Goal: Task Accomplishment & Management: Complete application form

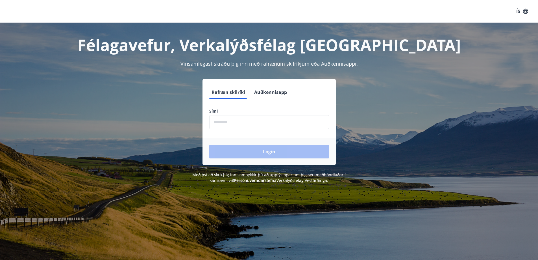
click at [236, 122] on input "phone" at bounding box center [269, 122] width 120 height 14
type input "********"
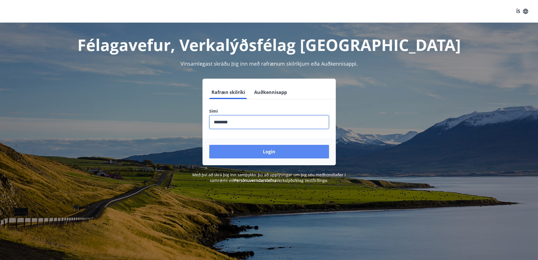
click at [246, 152] on button "Login" at bounding box center [269, 152] width 120 height 14
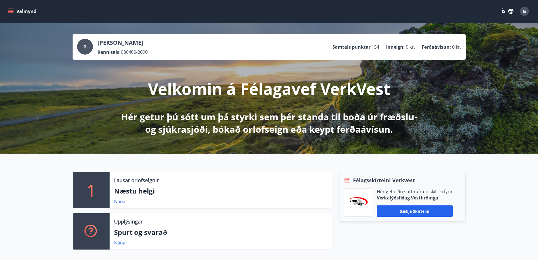
click at [365, 47] on p "Samtals punktar" at bounding box center [352, 47] width 38 height 6
click at [5, 10] on div "Valmynd ÍS G" at bounding box center [269, 11] width 538 height 23
click at [7, 10] on button "Valmynd" at bounding box center [23, 11] width 32 height 10
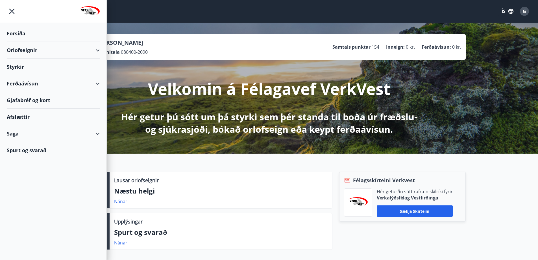
click at [58, 70] on div "Styrkir" at bounding box center [53, 67] width 93 height 17
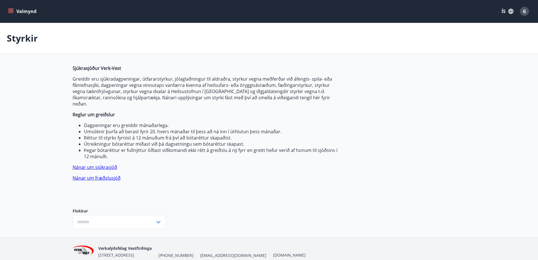
type input "***"
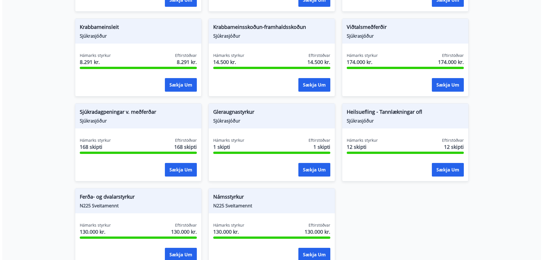
scroll to position [390, 0]
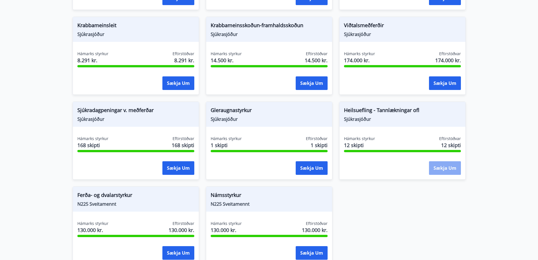
click at [452, 164] on button "Sækja um" at bounding box center [445, 168] width 32 height 14
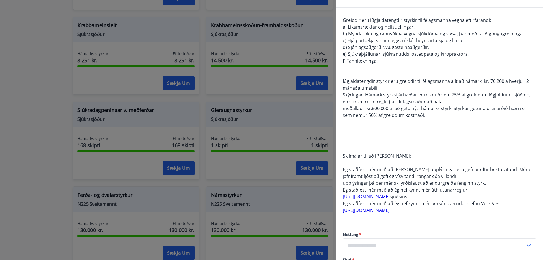
scroll to position [57, 0]
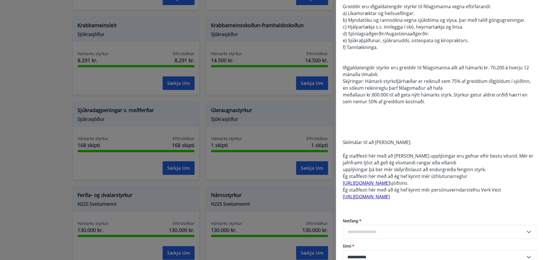
click at [448, 178] on span "Ég staðfesti hér með að ég hef kynnt mér úthlutunarreglur" at bounding box center [405, 176] width 125 height 6
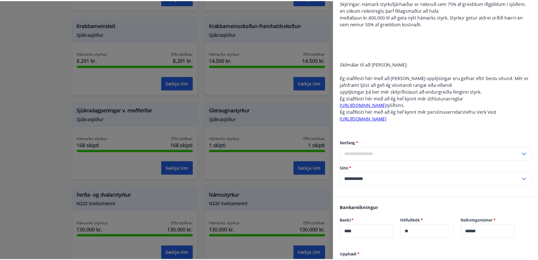
scroll to position [141, 0]
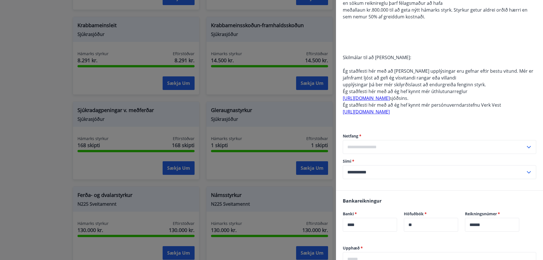
click at [432, 147] on input "text" at bounding box center [434, 147] width 183 height 14
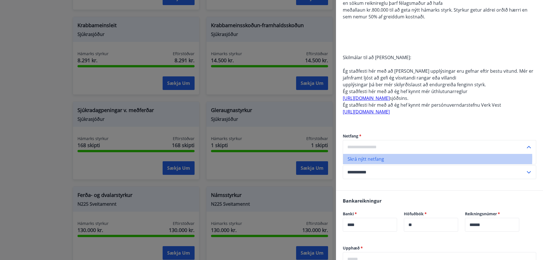
click at [423, 158] on li "Skrá nýtt netfang" at bounding box center [439, 159] width 193 height 10
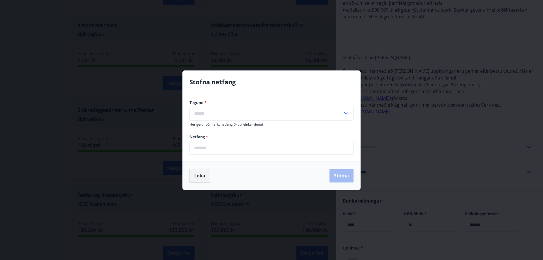
click at [201, 176] on button "Loka" at bounding box center [199, 175] width 21 height 14
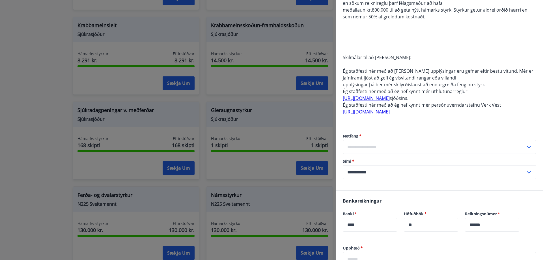
click at [47, 155] on div at bounding box center [271, 130] width 543 height 260
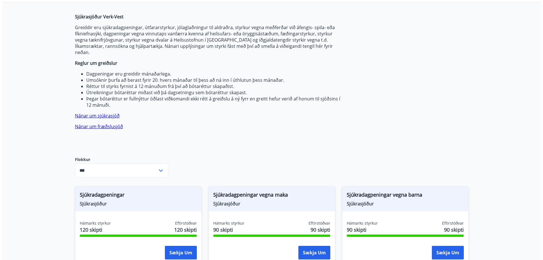
scroll to position [0, 0]
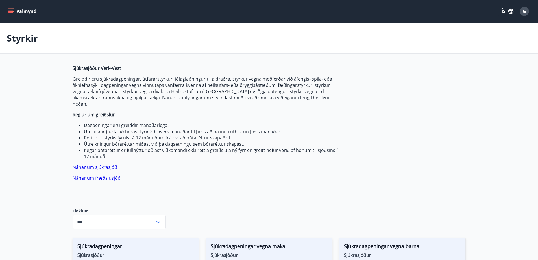
click at [525, 10] on span "G" at bounding box center [524, 11] width 3 height 6
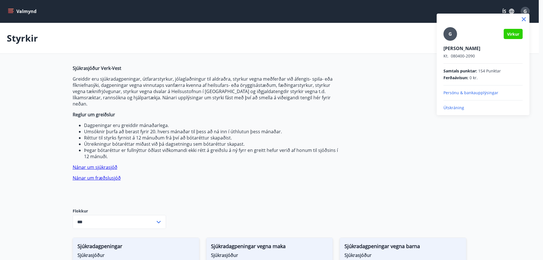
click at [470, 93] on p "Persónu & bankaupplýsingar" at bounding box center [482, 93] width 79 height 6
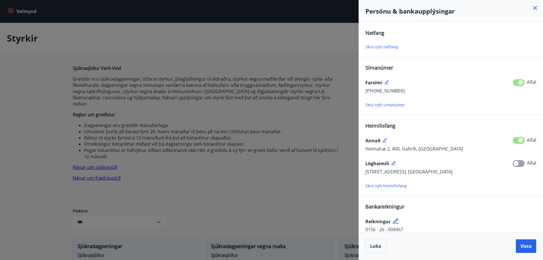
click at [395, 165] on icon at bounding box center [394, 165] width 2 height 1
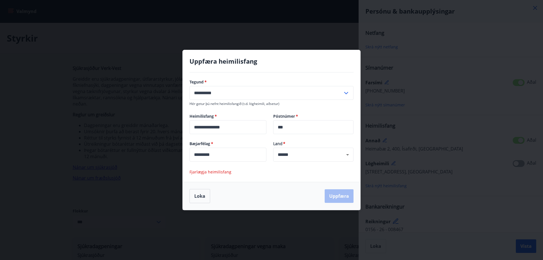
click at [250, 129] on input "**********" at bounding box center [227, 127] width 77 height 14
type input "**********"
click at [297, 128] on input "***" at bounding box center [313, 127] width 80 height 14
type input "***"
type input "**********"
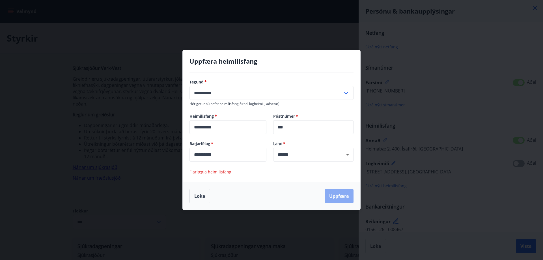
click at [335, 194] on button "Uppfæra" at bounding box center [339, 196] width 29 height 14
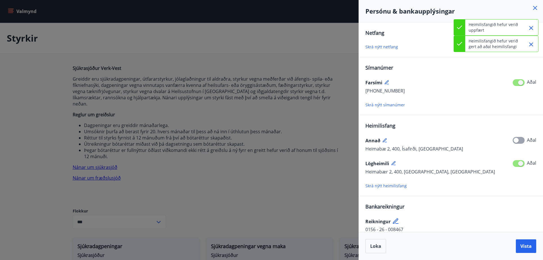
click at [386, 140] on icon at bounding box center [384, 140] width 5 height 5
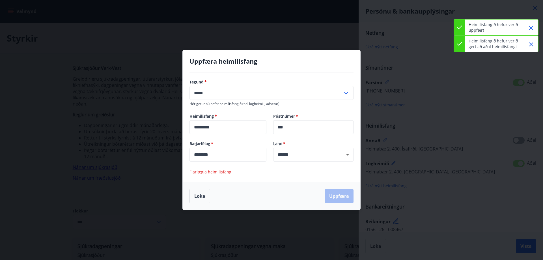
click at [214, 126] on input "*********" at bounding box center [227, 127] width 77 height 14
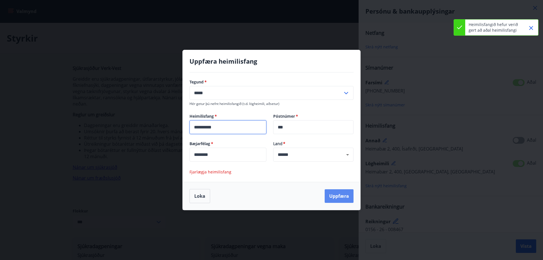
type input "**********"
click at [336, 193] on button "Uppfæra" at bounding box center [339, 196] width 29 height 14
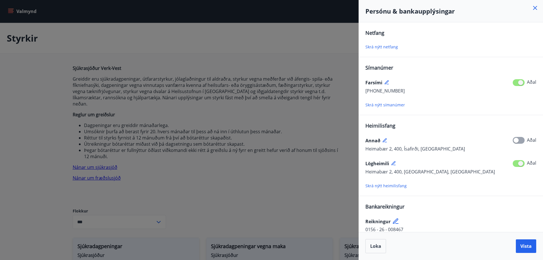
click at [388, 46] on span "Skrá nýtt netfang" at bounding box center [381, 46] width 33 height 5
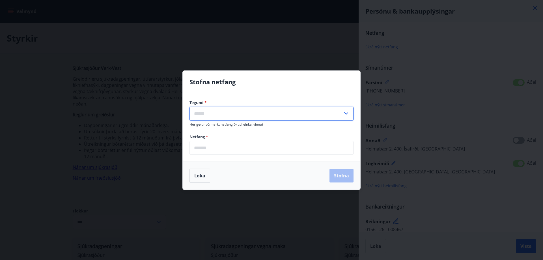
click at [232, 114] on input "text" at bounding box center [265, 114] width 153 height 14
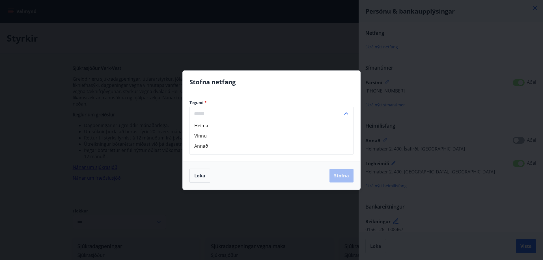
click at [200, 125] on li "Heima" at bounding box center [271, 125] width 163 height 10
type input "*****"
click at [202, 143] on input "email" at bounding box center [271, 148] width 164 height 14
type input "**********"
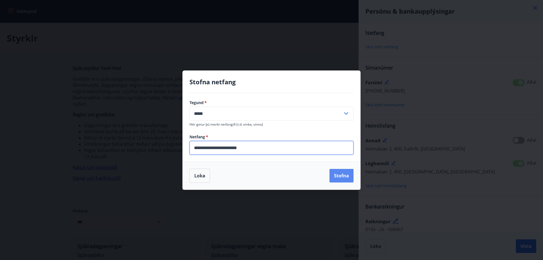
click at [341, 174] on button "Stofna" at bounding box center [341, 176] width 24 height 14
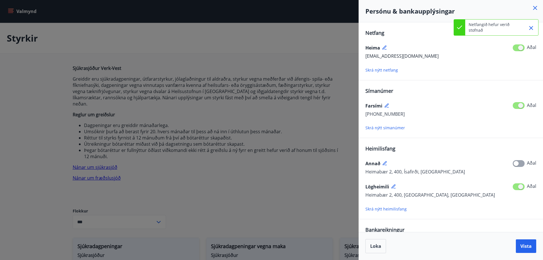
click at [371, 71] on span "Skrá nýtt netfang" at bounding box center [381, 69] width 33 height 5
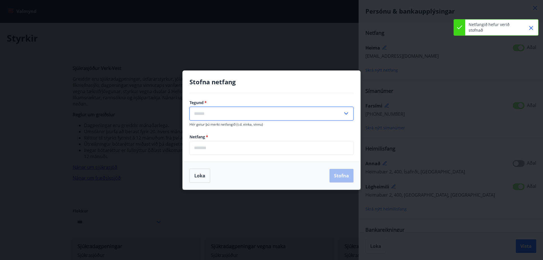
click at [221, 111] on input "text" at bounding box center [265, 114] width 153 height 14
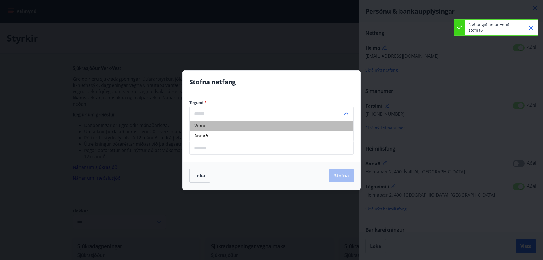
click at [199, 126] on li "Vinnu" at bounding box center [271, 125] width 163 height 10
type input "*****"
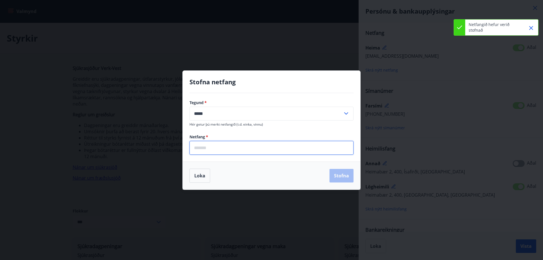
click at [212, 144] on input "email" at bounding box center [271, 148] width 164 height 14
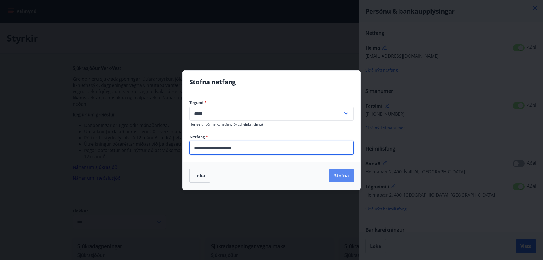
type input "**********"
click at [336, 177] on button "Stofna" at bounding box center [341, 176] width 24 height 14
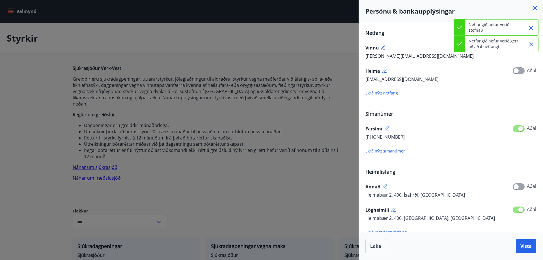
click at [532, 44] on icon "Close" at bounding box center [530, 44] width 7 height 7
click at [533, 28] on icon "Close" at bounding box center [530, 28] width 7 height 7
click at [386, 128] on icon at bounding box center [386, 128] width 5 height 5
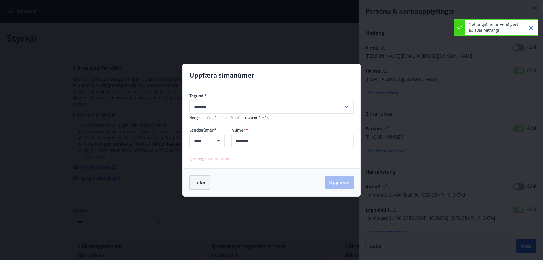
click at [194, 184] on button "Loka" at bounding box center [199, 182] width 21 height 14
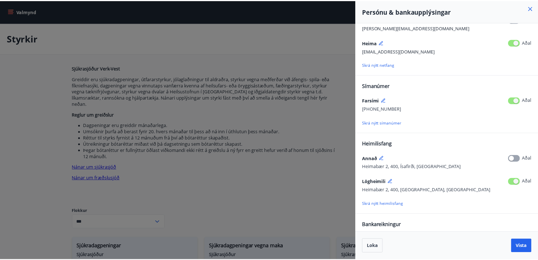
scroll to position [54, 0]
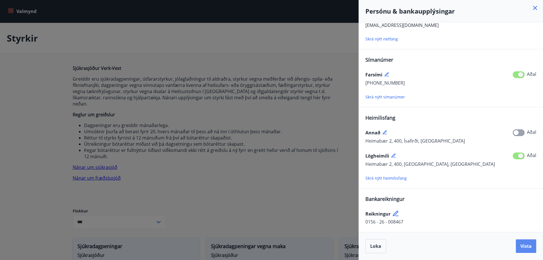
click at [525, 246] on span "Vista" at bounding box center [525, 246] width 11 height 6
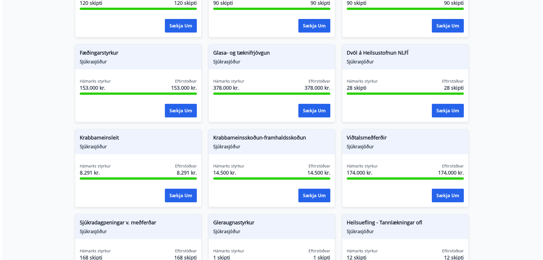
scroll to position [396, 0]
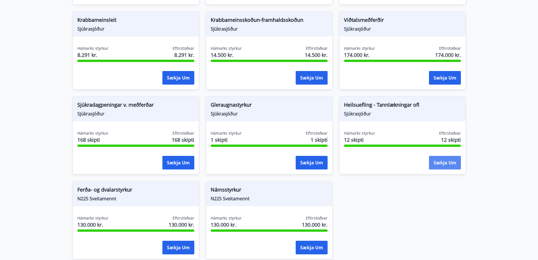
click at [438, 156] on button "Sækja um" at bounding box center [445, 163] width 32 height 14
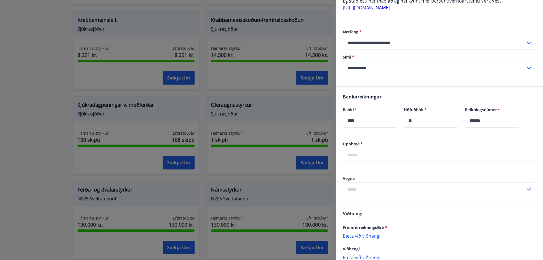
scroll to position [254, 0]
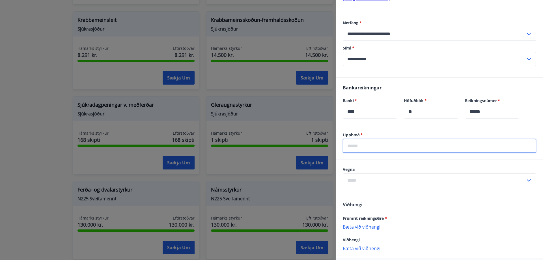
click at [375, 149] on input "text" at bounding box center [439, 146] width 193 height 14
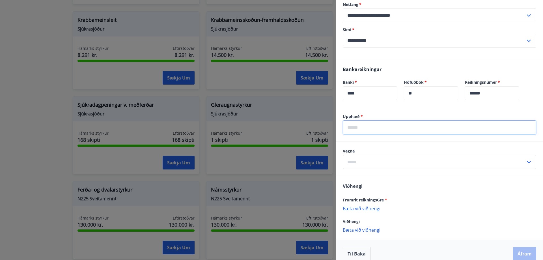
scroll to position [280, 0]
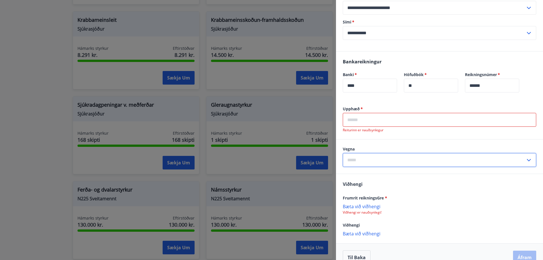
click at [386, 154] on input "text" at bounding box center [434, 160] width 183 height 14
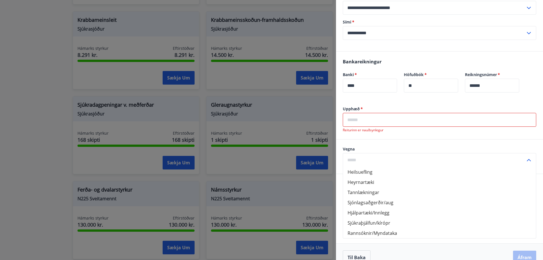
scroll to position [292, 0]
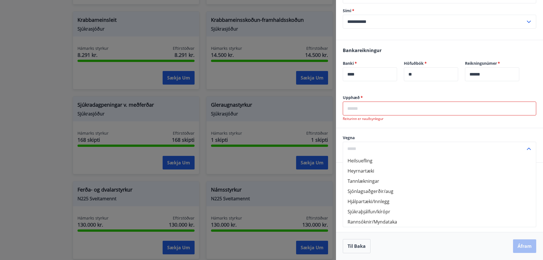
click at [381, 183] on li "Tannlækningar" at bounding box center [439, 181] width 193 height 10
type input "**********"
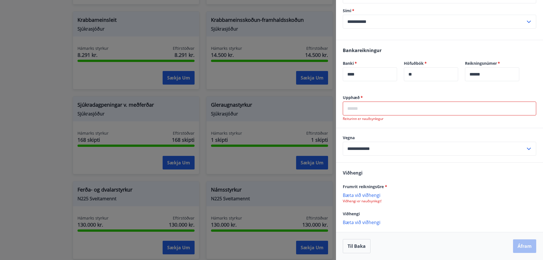
click at [359, 196] on p "Bæta við viðhengi" at bounding box center [439, 195] width 193 height 6
click at [361, 195] on p "Bæta við viðhengi" at bounding box center [439, 195] width 193 height 6
click at [440, 111] on input "text" at bounding box center [439, 108] width 193 height 14
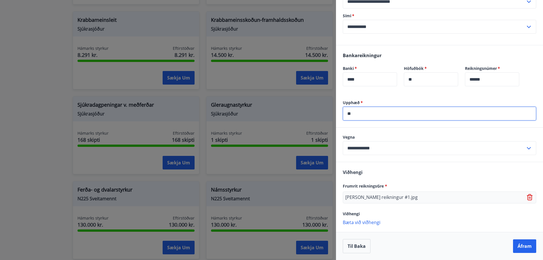
scroll to position [287, 0]
click at [353, 114] on input "*****" at bounding box center [439, 114] width 193 height 14
type input "*****"
click at [406, 214] on div "Viðhengi" at bounding box center [439, 213] width 193 height 7
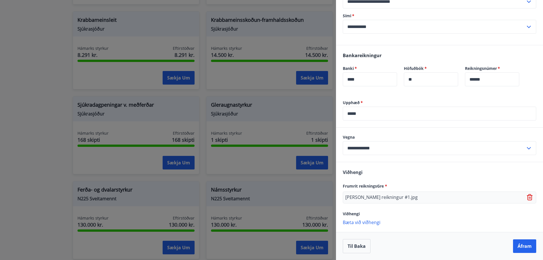
click at [370, 222] on p "Bæta við viðhengi" at bounding box center [439, 222] width 193 height 6
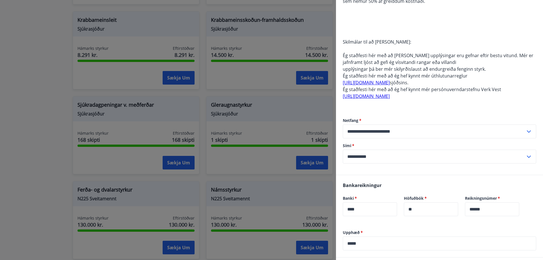
scroll to position [157, 0]
drag, startPoint x: 350, startPoint y: 94, endPoint x: 425, endPoint y: 65, distance: 80.6
click at [428, 63] on span "Ég staðfesti hér með að allar upplýsingar eru gefnar eftir bestu vitund. Mér er…" at bounding box center [438, 58] width 191 height 13
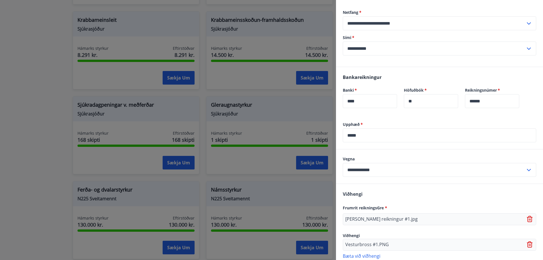
scroll to position [299, 0]
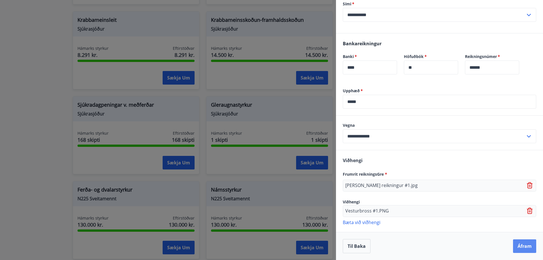
click at [527, 248] on button "Áfram" at bounding box center [524, 246] width 23 height 14
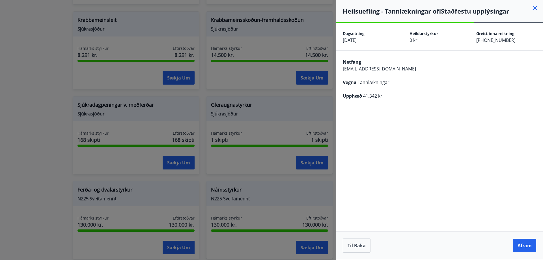
scroll to position [0, 0]
click at [525, 248] on button "Áfram" at bounding box center [524, 246] width 23 height 14
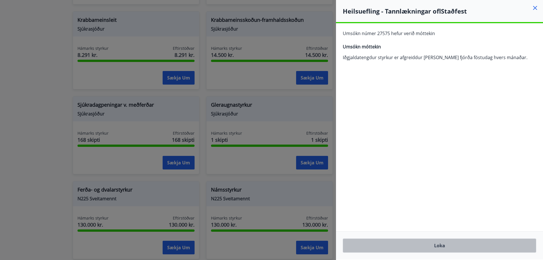
click at [455, 248] on button "Loka" at bounding box center [439, 245] width 193 height 14
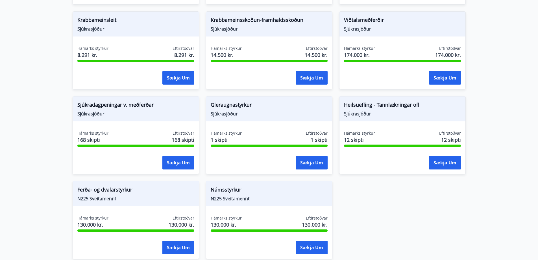
click at [408, 224] on div "Sjúkradagpeningar Sjúkrasjóður Hámarks styrkur 120 skipti Eftirstöðvar 120 skip…" at bounding box center [266, 47] width 400 height 424
click at [442, 157] on button "Sækja um" at bounding box center [445, 163] width 32 height 14
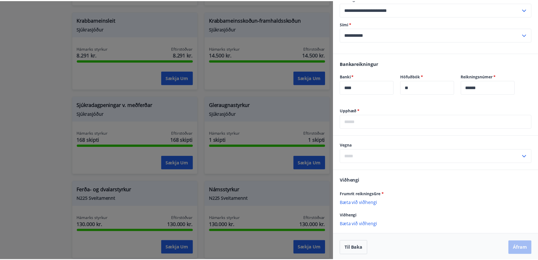
scroll to position [280, 0]
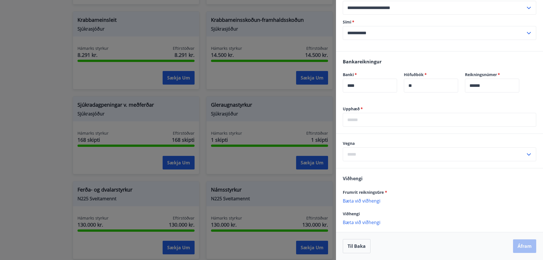
click at [0, 104] on div at bounding box center [271, 130] width 543 height 260
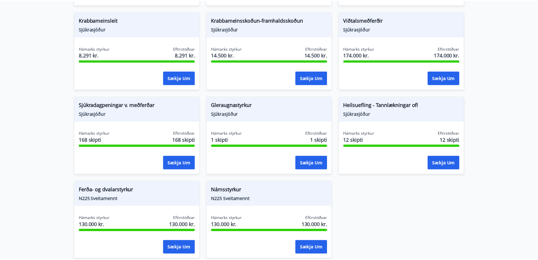
scroll to position [0, 0]
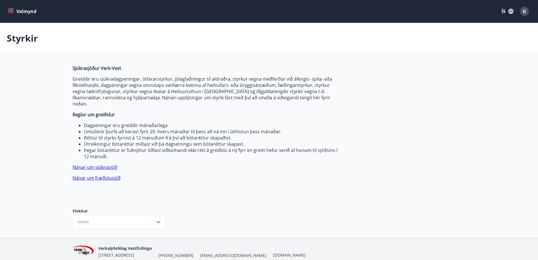
type input "***"
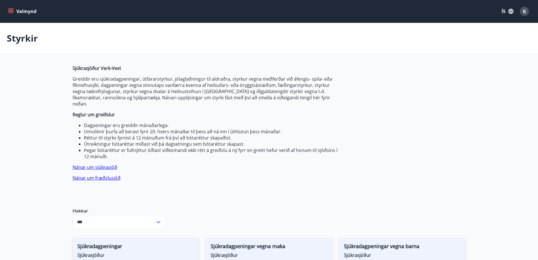
click at [14, 11] on button "Valmynd" at bounding box center [23, 11] width 32 height 10
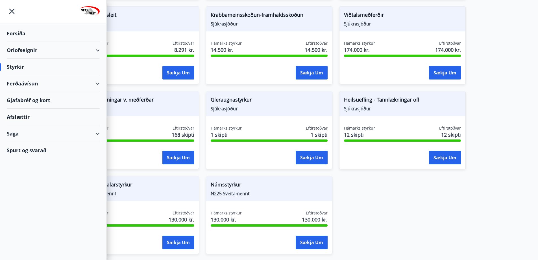
scroll to position [423, 0]
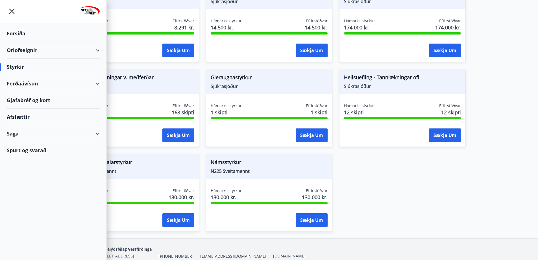
click at [75, 135] on div "Saga" at bounding box center [53, 133] width 93 height 17
drag, startPoint x: 12, startPoint y: 173, endPoint x: 3, endPoint y: 171, distance: 9.0
click at [3, 171] on div "Umsóknir" at bounding box center [53, 172] width 107 height 12
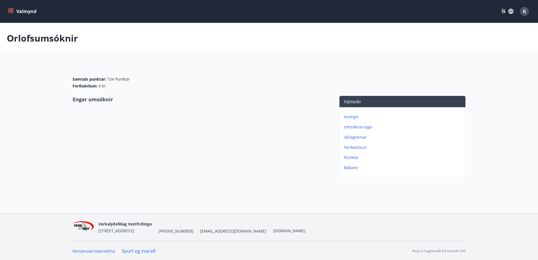
scroll to position [1, 0]
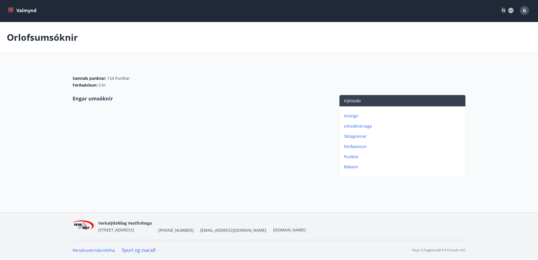
click at [355, 115] on p "Inneign" at bounding box center [403, 116] width 119 height 6
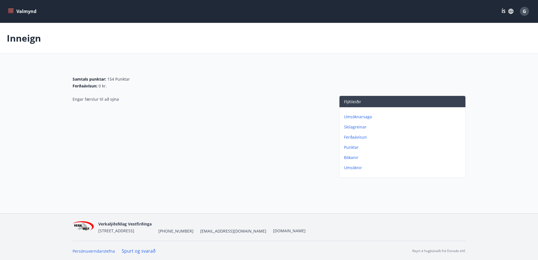
click at [347, 148] on p "Punktar" at bounding box center [403, 147] width 119 height 6
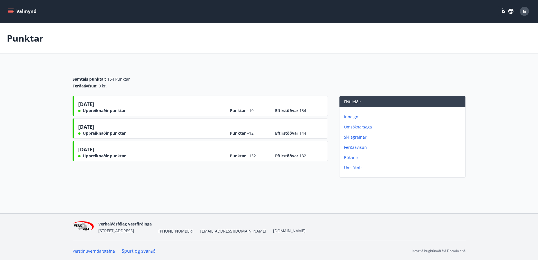
scroll to position [1, 0]
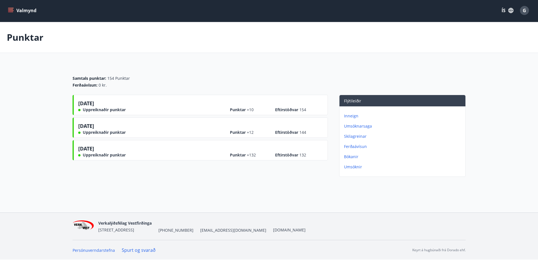
click at [154, 109] on div "10.03.2025 Uppreiknaðir punktar Punktar +10 Eftirstöðvar 154" at bounding box center [200, 106] width 245 height 13
click at [354, 165] on p "Umsóknir" at bounding box center [403, 167] width 119 height 6
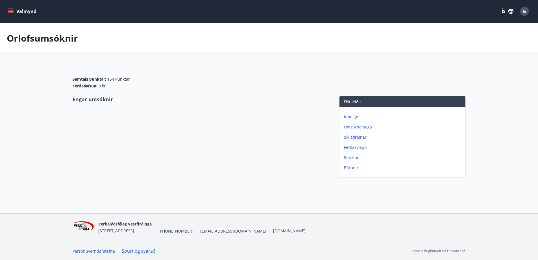
click at [356, 127] on p "Umsóknarsaga" at bounding box center [403, 127] width 119 height 6
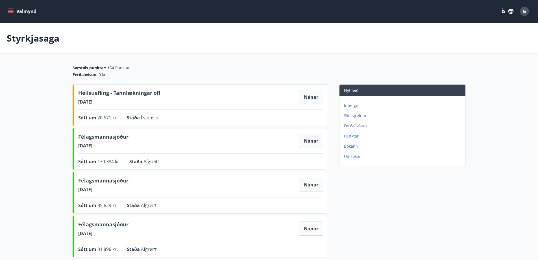
scroll to position [28, 0]
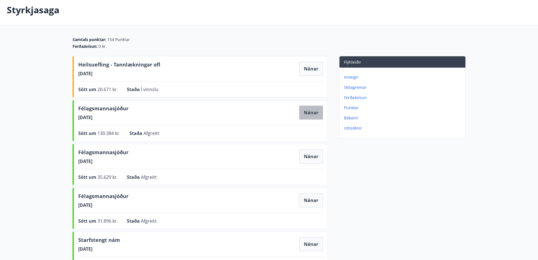
click at [307, 111] on button "Nánar" at bounding box center [311, 112] width 24 height 14
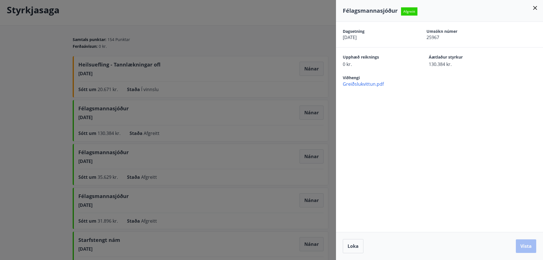
click at [353, 83] on span "Greiðslukvittun.pdf" at bounding box center [443, 84] width 200 height 6
click at [53, 91] on div at bounding box center [271, 130] width 543 height 260
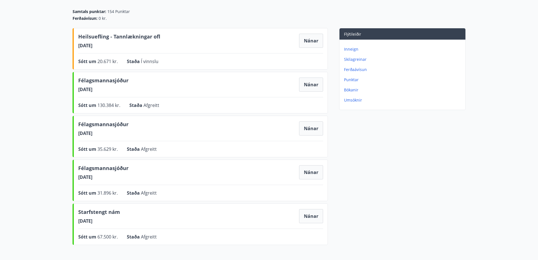
scroll to position [0, 0]
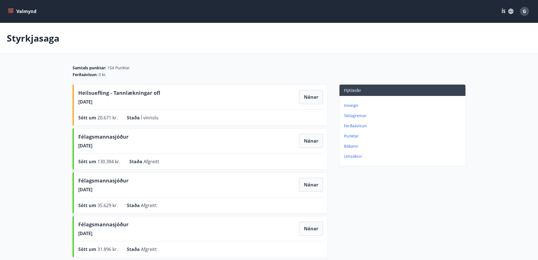
click at [12, 10] on icon "menu" at bounding box center [10, 10] width 5 height 1
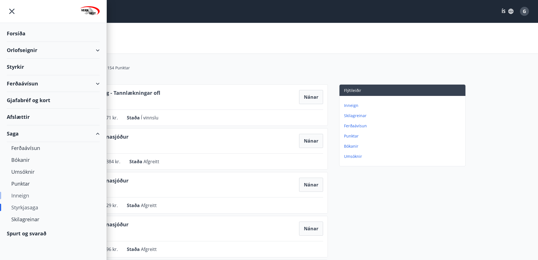
click at [32, 196] on div "Inneign" at bounding box center [53, 195] width 84 height 12
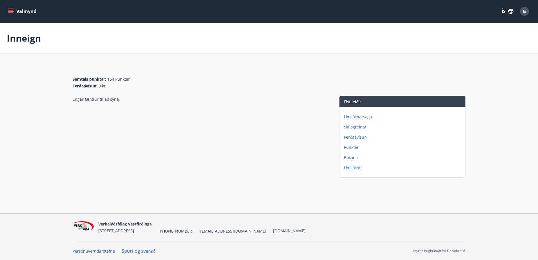
click at [6, 17] on div "Valmynd ÍS G" at bounding box center [269, 11] width 538 height 23
drag, startPoint x: 9, startPoint y: 15, endPoint x: 13, endPoint y: 14, distance: 4.1
click at [10, 14] on button "Valmynd" at bounding box center [23, 11] width 32 height 10
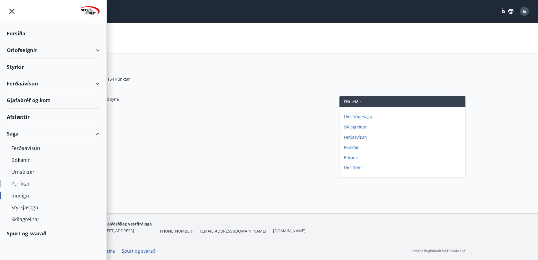
click at [29, 184] on div "Punktar" at bounding box center [53, 184] width 84 height 12
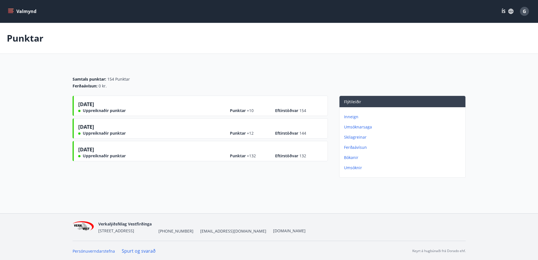
click at [274, 110] on div "Punktar +10 Eftirstöðvar 154" at bounding box center [276, 108] width 93 height 10
click at [9, 9] on icon "menu" at bounding box center [11, 9] width 6 height 1
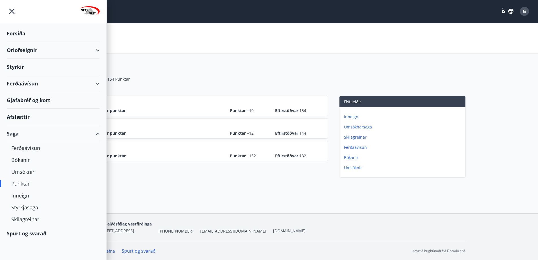
click at [36, 51] on div "Orlofseignir" at bounding box center [53, 50] width 93 height 17
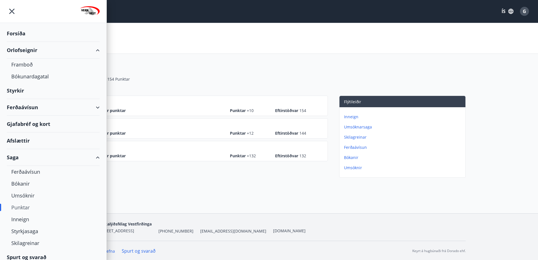
click at [25, 92] on div "Styrkir" at bounding box center [53, 90] width 93 height 17
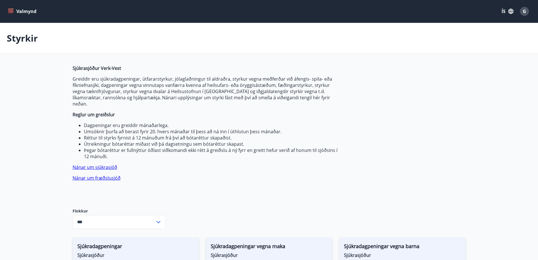
type input "***"
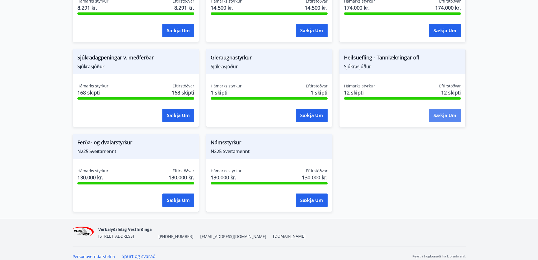
click at [443, 109] on button "Sækja um" at bounding box center [445, 116] width 32 height 14
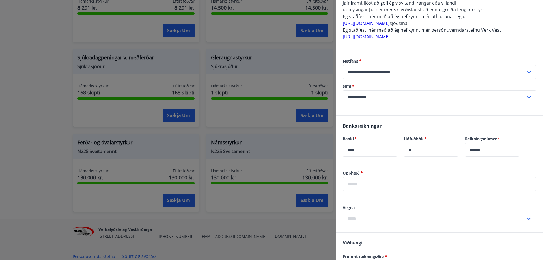
scroll to position [226, 0]
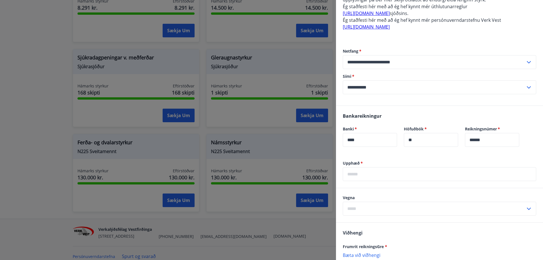
click at [370, 200] on div "Vegna ​" at bounding box center [439, 205] width 193 height 21
click at [373, 175] on input "text" at bounding box center [439, 174] width 193 height 14
click at [459, 176] on input "**" at bounding box center [439, 174] width 193 height 14
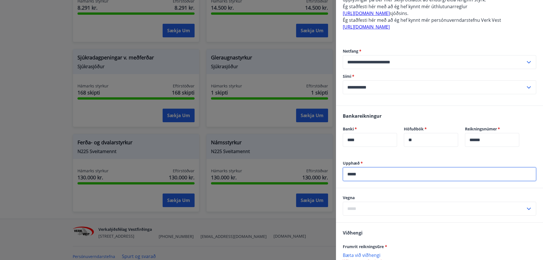
type input "*****"
click at [382, 208] on input "text" at bounding box center [434, 209] width 183 height 14
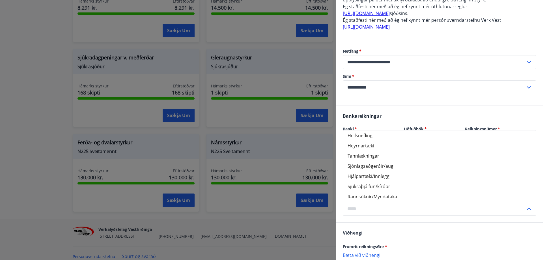
click at [364, 156] on li "Tannlækningar" at bounding box center [439, 156] width 193 height 10
type input "**********"
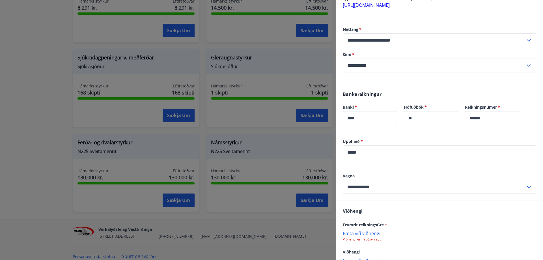
scroll to position [283, 0]
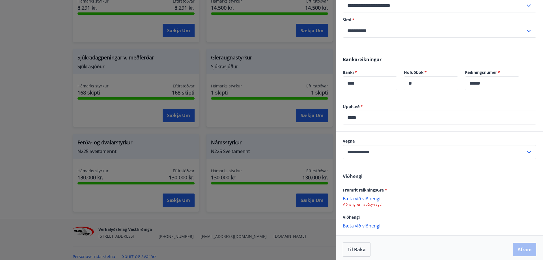
click at [364, 198] on p "Bæta við viðhengi" at bounding box center [439, 198] width 193 height 6
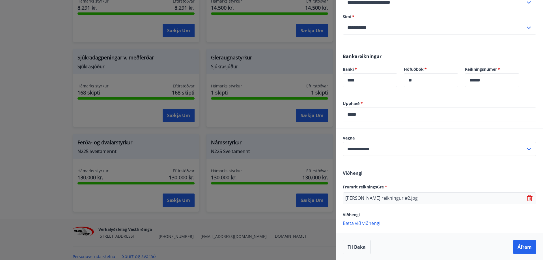
scroll to position [287, 0]
click at [364, 222] on p "Bæta við viðhengi" at bounding box center [439, 222] width 193 height 6
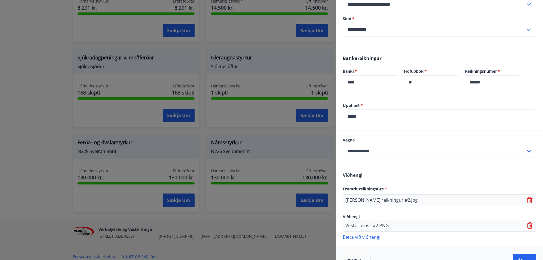
scroll to position [299, 0]
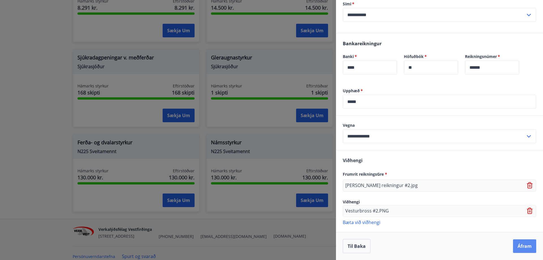
click at [514, 247] on button "Áfram" at bounding box center [524, 246] width 23 height 14
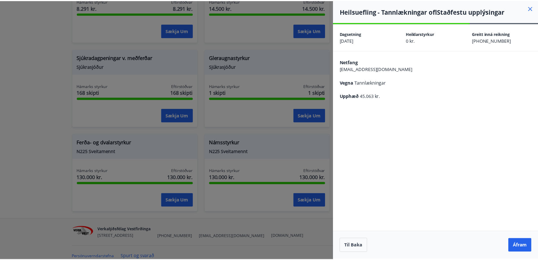
scroll to position [0, 0]
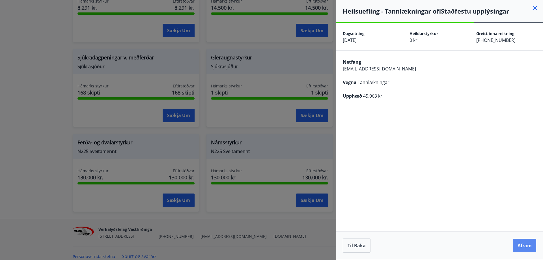
click at [519, 247] on button "Áfram" at bounding box center [524, 246] width 23 height 14
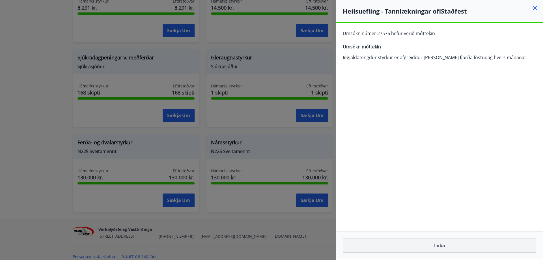
click at [434, 243] on button "Loka" at bounding box center [439, 245] width 193 height 14
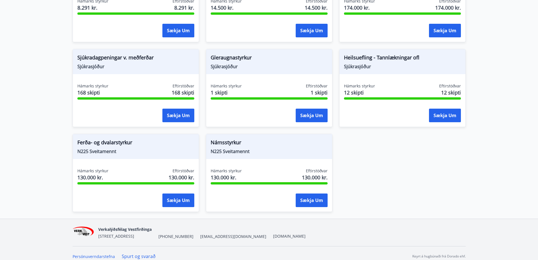
scroll to position [216, 0]
